Goal: Complete application form

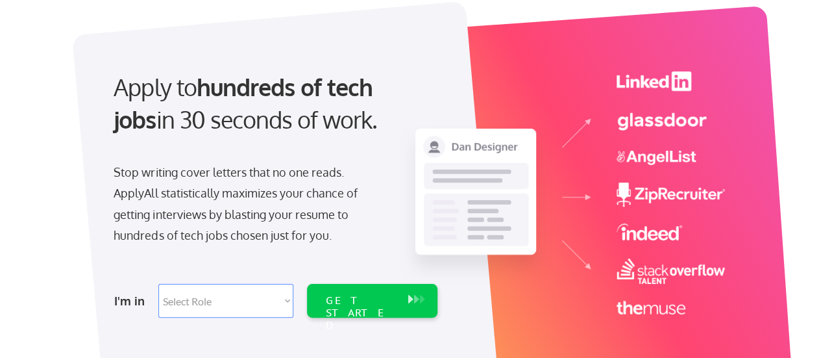
scroll to position [195, 0]
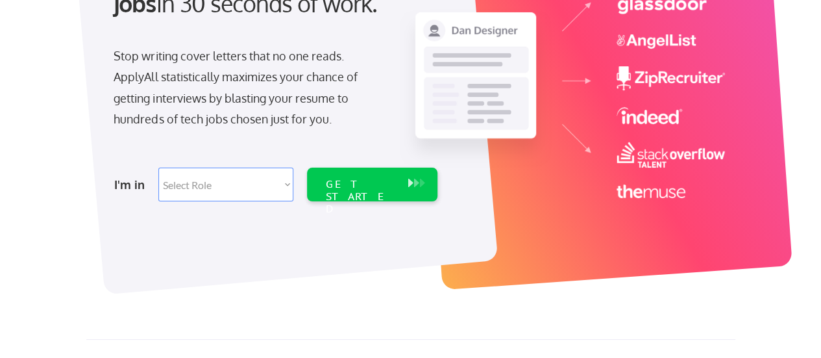
click at [238, 194] on select "Select Role Software Engineering Product Management Customer Success Sales UI/U…" at bounding box center [225, 184] width 135 height 34
select select ""it_security""
click at [158, 167] on select "Select Role Software Engineering Product Management Customer Success Sales UI/U…" at bounding box center [225, 184] width 135 height 34
select select ""it_security""
click at [347, 180] on div "GET STARTED" at bounding box center [359, 197] width 69 height 38
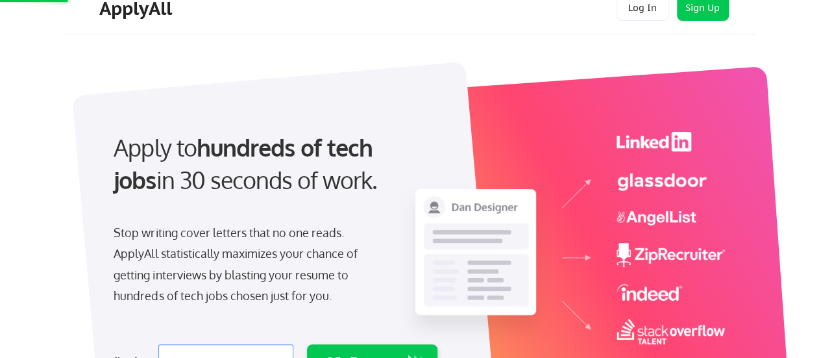
scroll to position [0, 0]
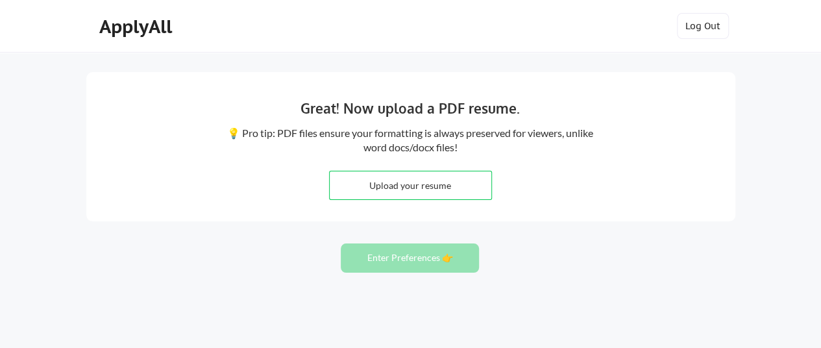
click at [408, 186] on input "file" at bounding box center [411, 185] width 162 height 28
type input "C:\fakepath\AMOS MAKORI MAENGWE CV.pdf"
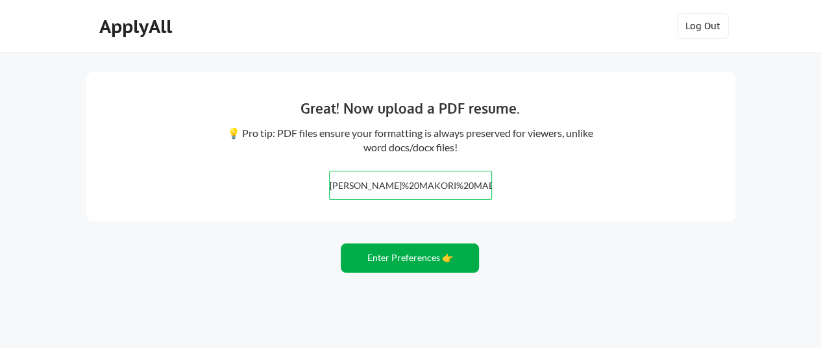
click at [400, 255] on button "Enter Preferences 👉" at bounding box center [410, 257] width 138 height 29
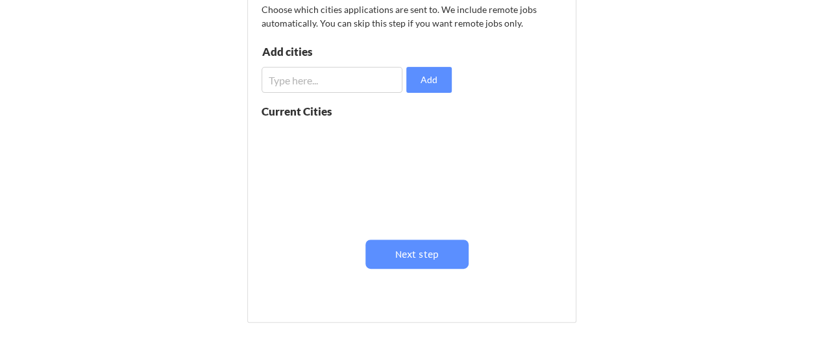
scroll to position [130, 0]
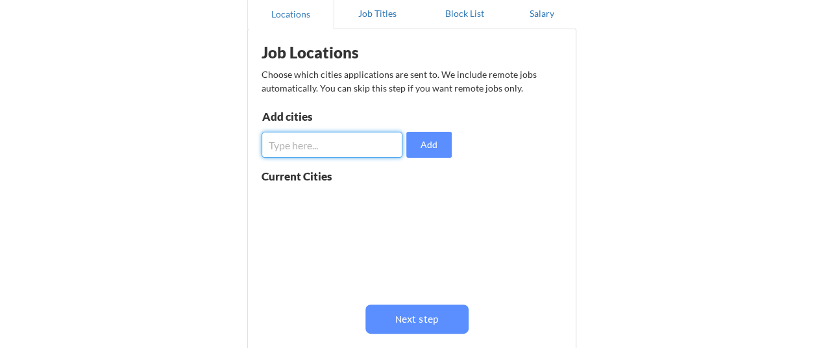
click at [322, 154] on input "input" at bounding box center [333, 145] width 142 height 26
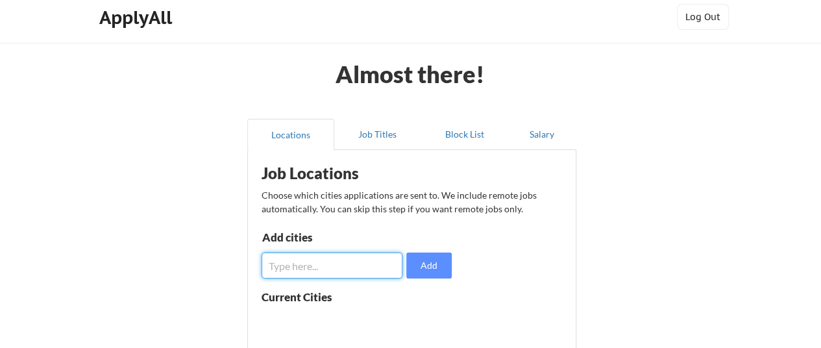
scroll to position [0, 0]
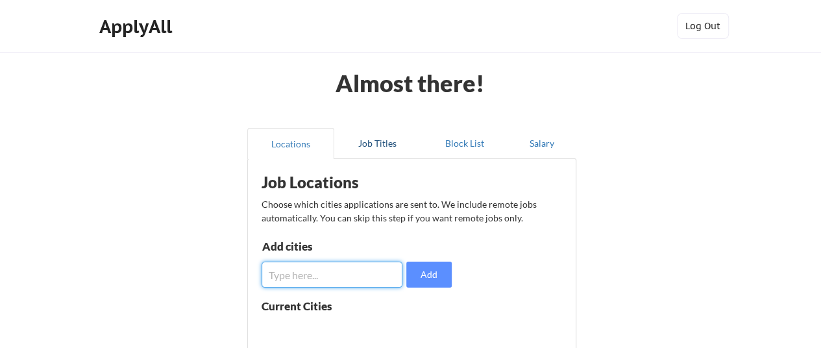
click at [366, 147] on button "Job Titles" at bounding box center [377, 143] width 87 height 31
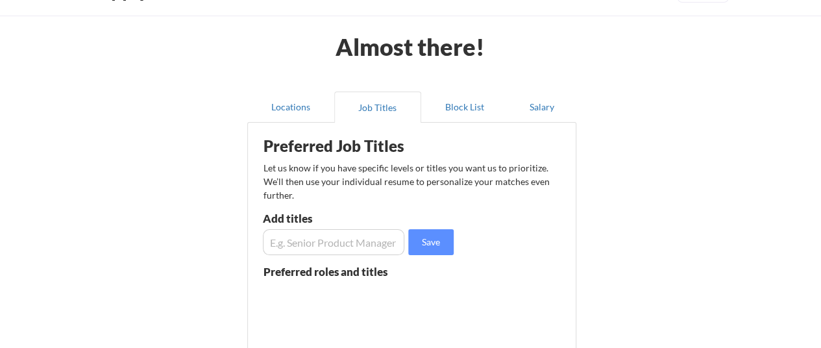
scroll to position [65, 0]
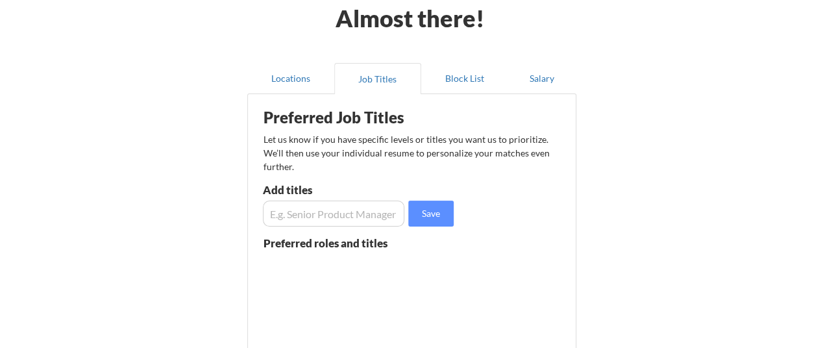
click at [314, 215] on input "input" at bounding box center [334, 214] width 142 height 26
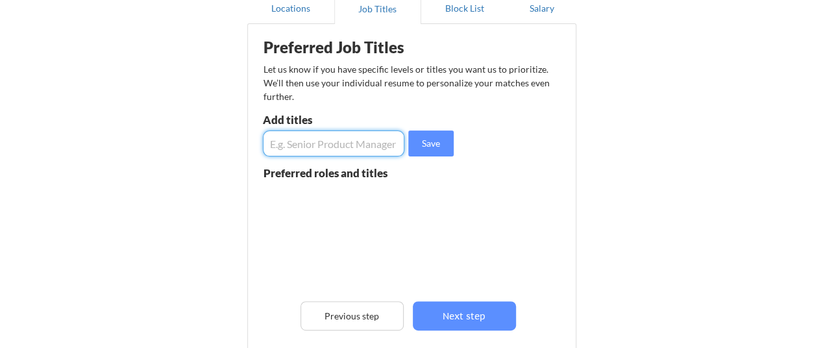
scroll to position [260, 0]
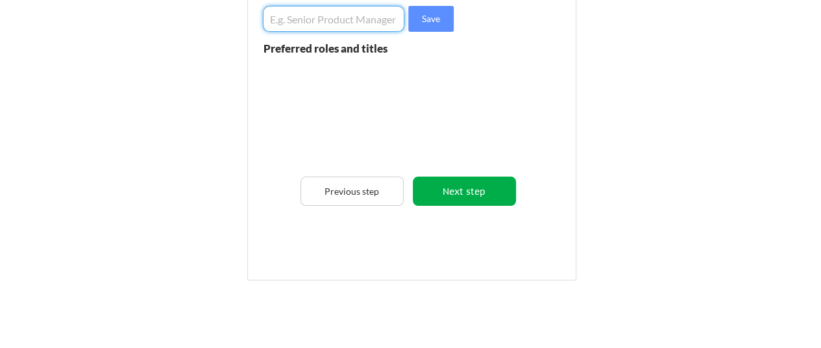
click at [443, 189] on button "Next step" at bounding box center [464, 191] width 103 height 29
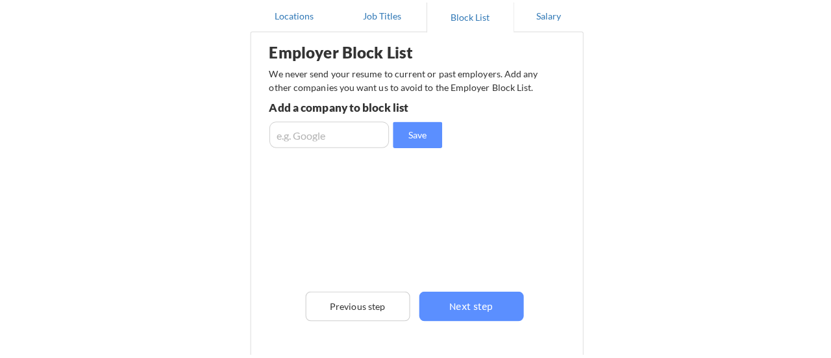
scroll to position [130, 0]
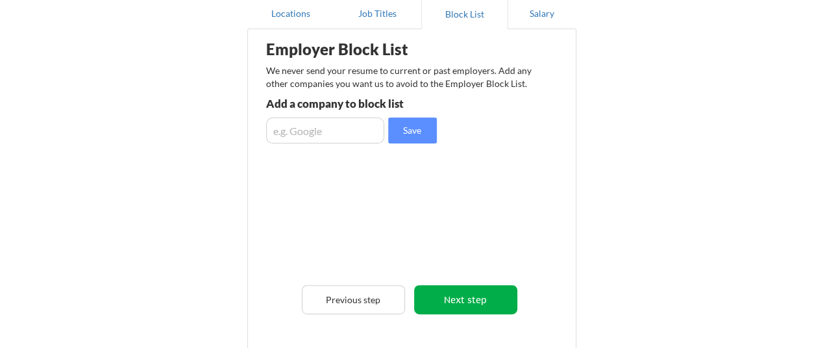
click at [455, 298] on button "Next step" at bounding box center [465, 299] width 103 height 29
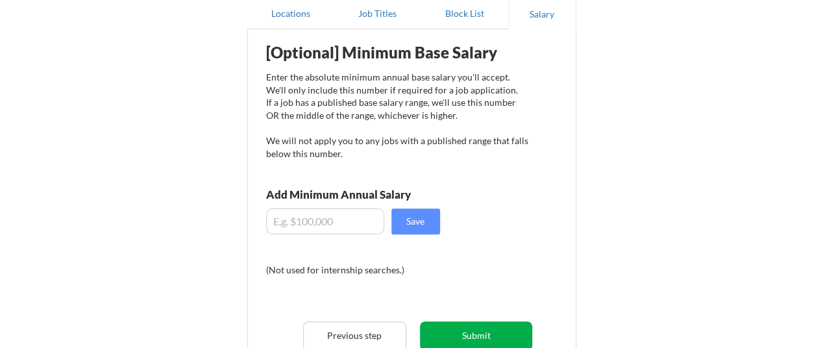
click at [458, 332] on button "Submit" at bounding box center [476, 335] width 112 height 29
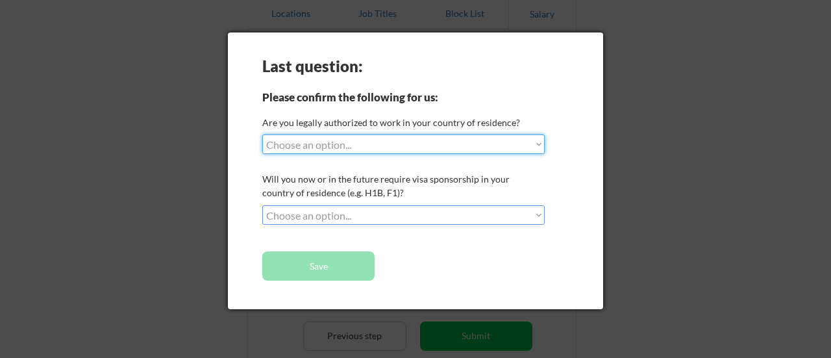
click at [336, 143] on select "Choose an option... Yes, I am a US Citizen Yes, I am a Canadian Citizen Yes, I …" at bounding box center [403, 143] width 282 height 19
select select ""no__i_am_not__yet__authorized""
click at [262, 134] on select "Choose an option... Yes, I am a US Citizen Yes, I am a Canadian Citizen Yes, I …" at bounding box center [403, 143] width 282 height 19
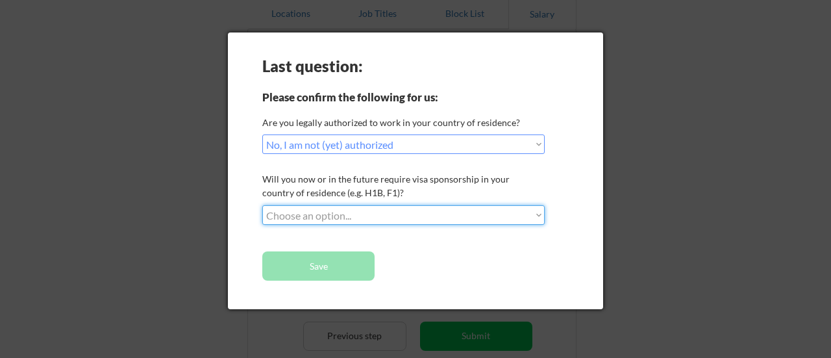
click at [347, 215] on select "Choose an option... No, I will not need sponsorship Yes, I will need sponsorship" at bounding box center [403, 214] width 282 height 19
select select ""yes__i_will_need_sponsorship""
click at [262, 205] on select "Choose an option... No, I will not need sponsorship Yes, I will need sponsorship" at bounding box center [403, 214] width 282 height 19
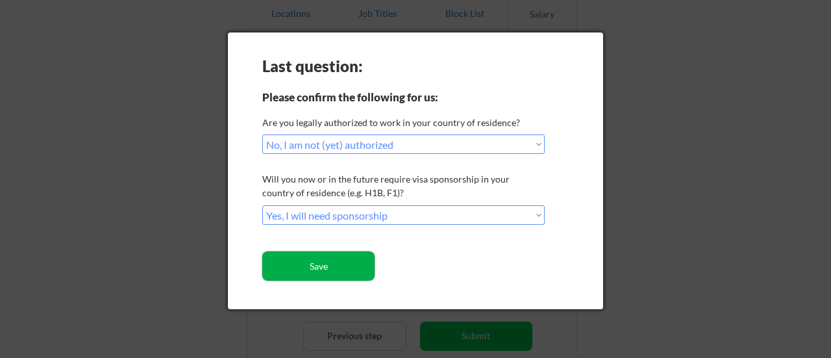
click at [330, 264] on button "Save" at bounding box center [318, 265] width 112 height 29
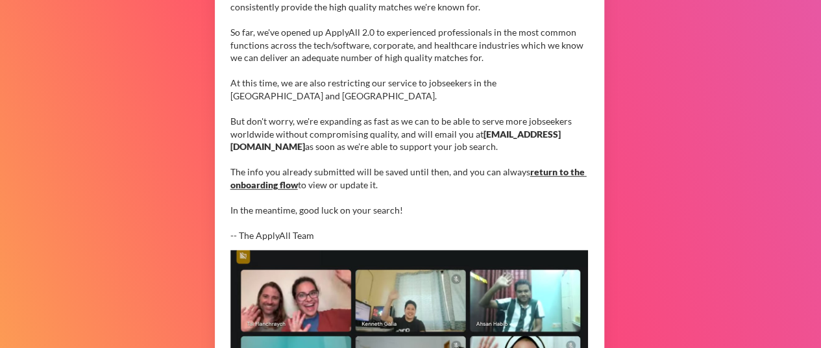
scroll to position [106, 0]
